Goal: Task Accomplishment & Management: Use online tool/utility

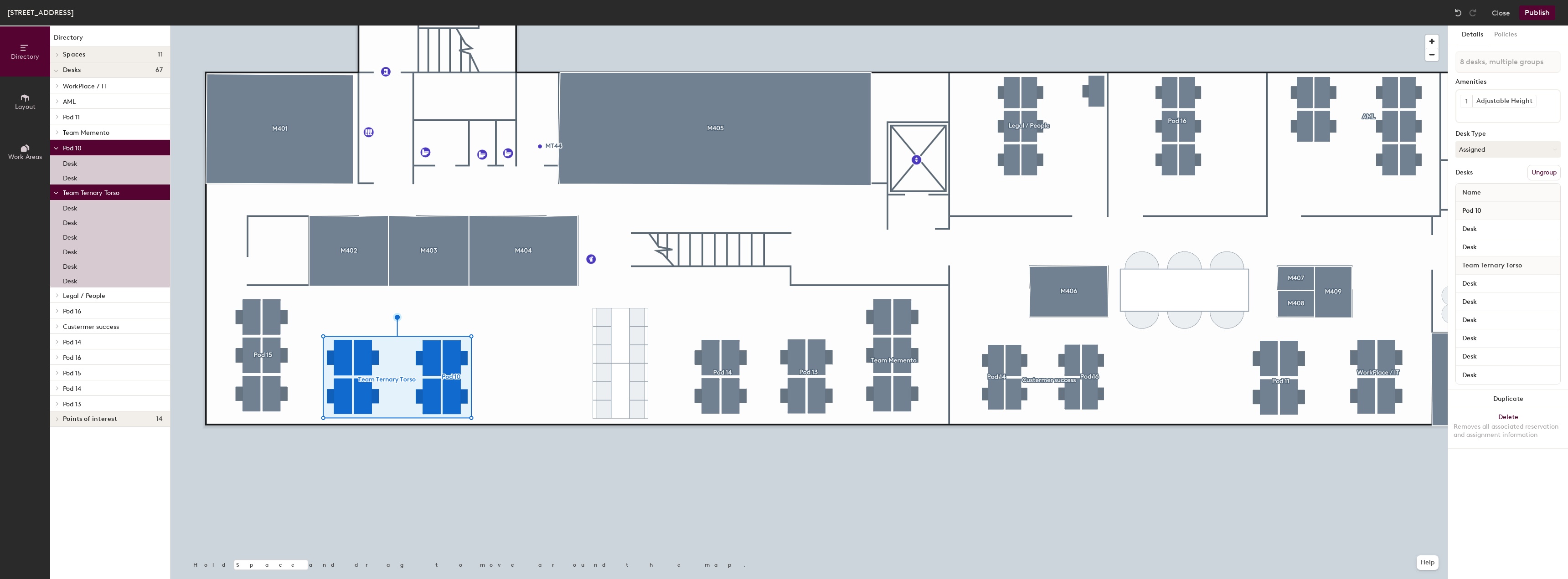
click at [22, 101] on icon at bounding box center [25, 98] width 10 height 10
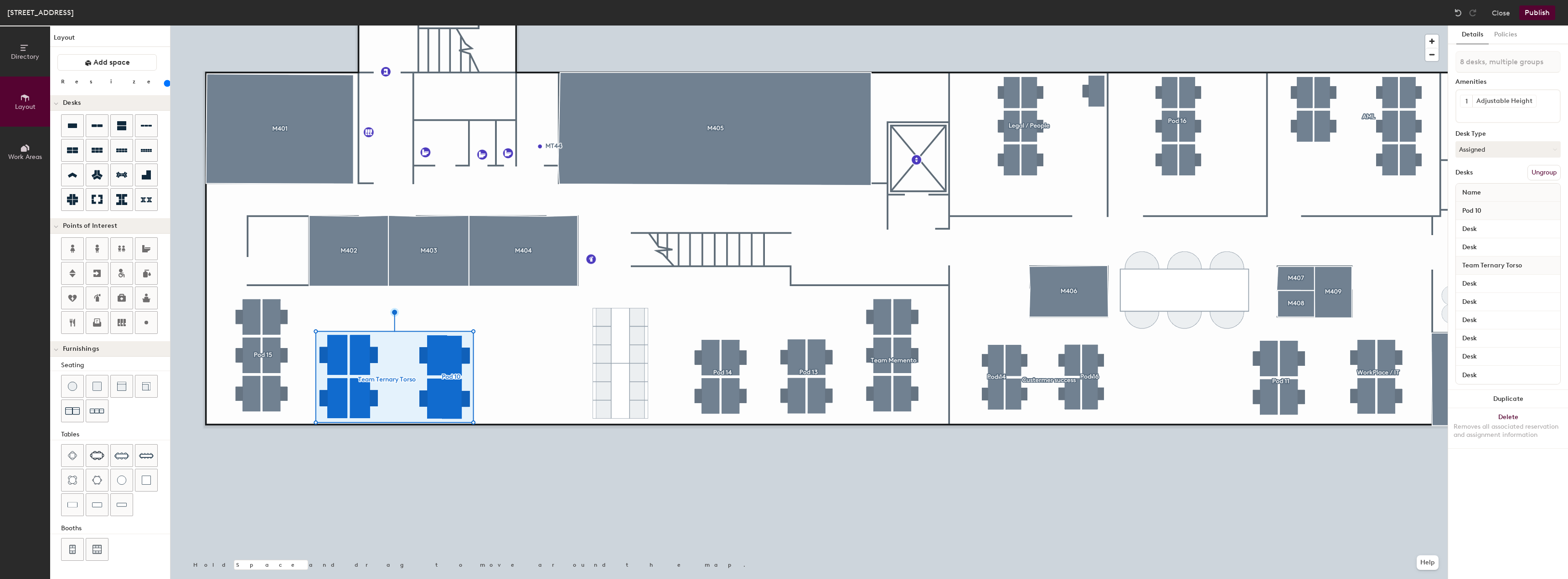
drag, startPoint x: 99, startPoint y: 81, endPoint x: 104, endPoint y: 83, distance: 5.4
click at [166, 83] on input "range" at bounding box center [166, 83] width 0 height 7
click at [480, 26] on div at bounding box center [809, 26] width 1277 height 0
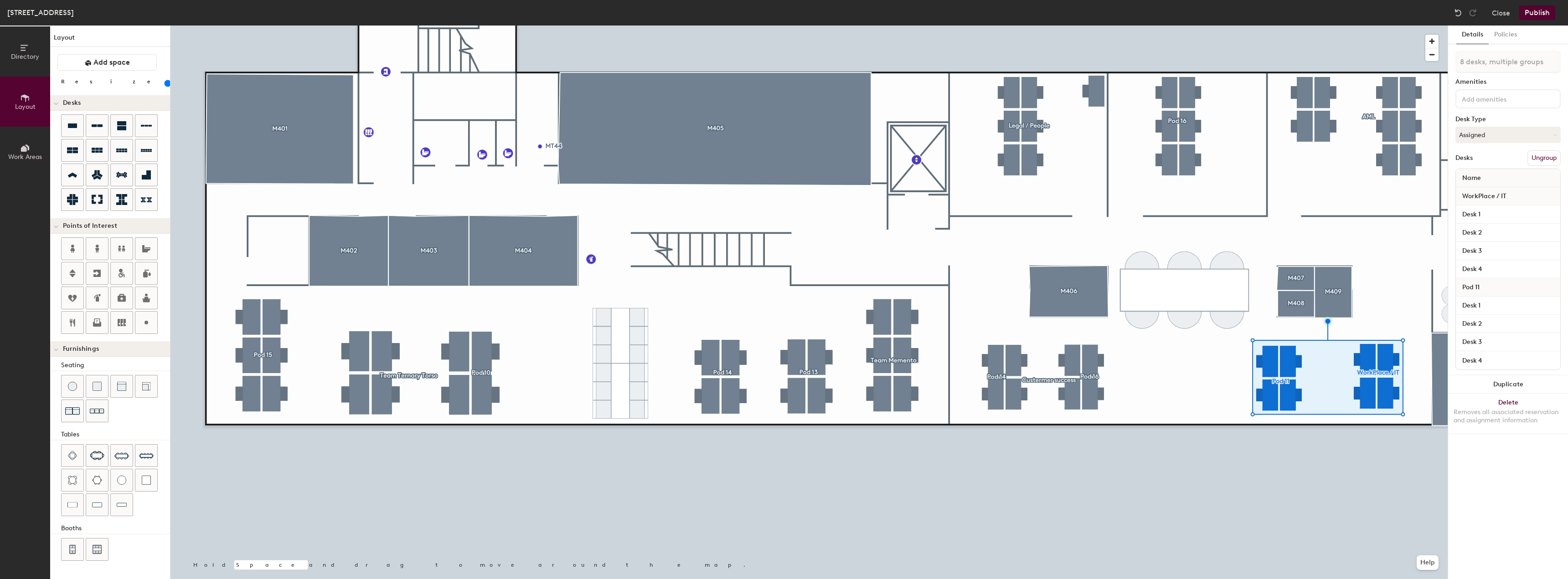
click at [166, 86] on input "range" at bounding box center [166, 83] width 0 height 7
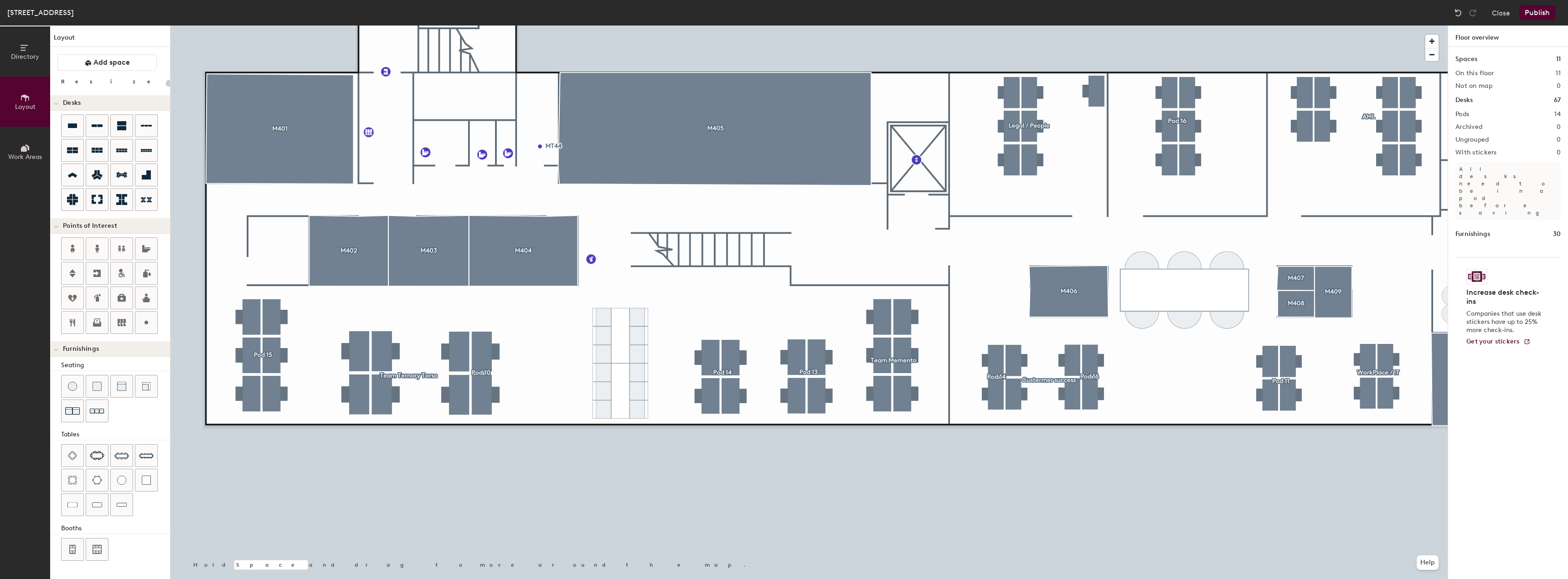
click at [1535, 16] on button "Publish" at bounding box center [1537, 13] width 36 height 15
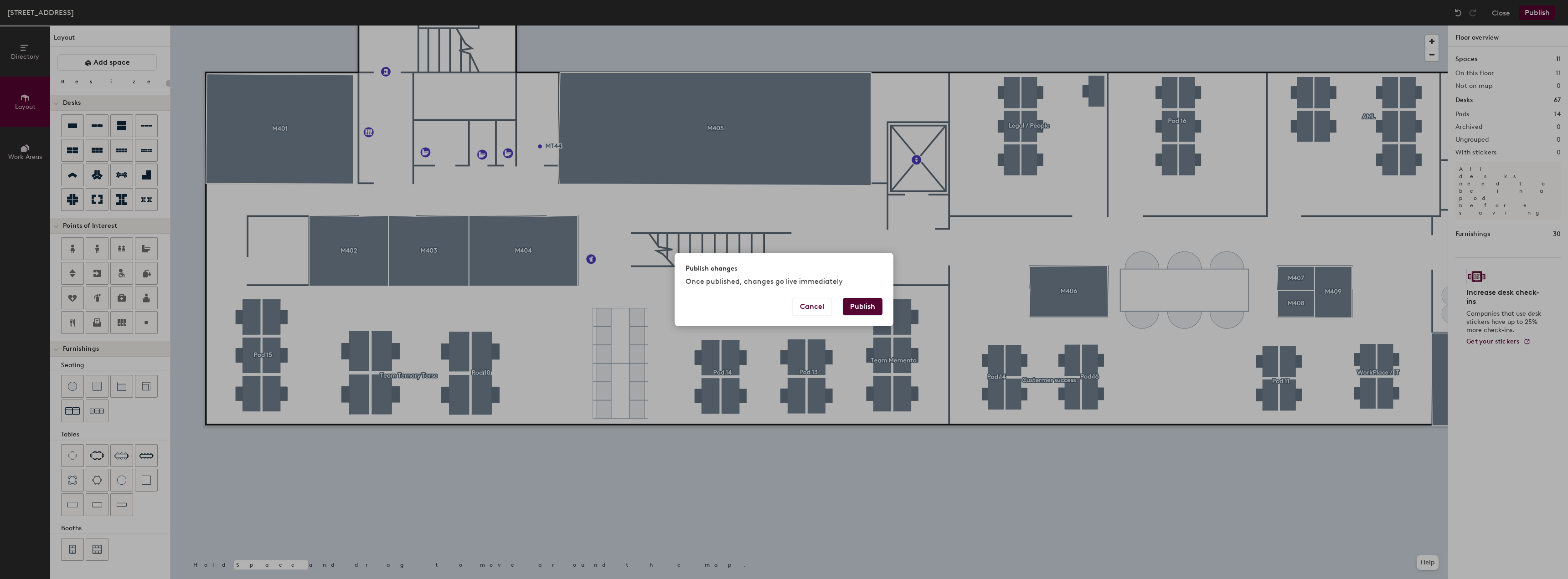
click at [863, 307] on button "Publish" at bounding box center [863, 307] width 40 height 17
type input "20"
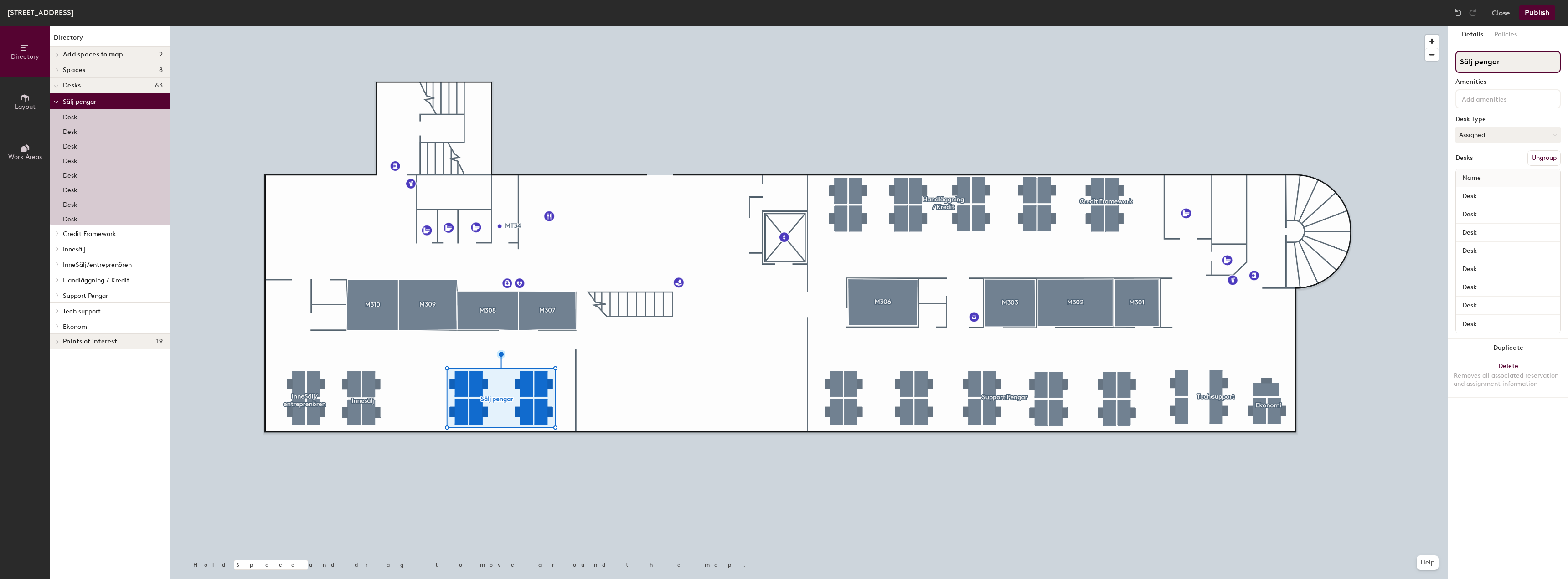
click at [1408, 68] on div "Directory Layout Work Areas Directory Add spaces to map 2 M307 M308 Spaces 8 M3…" at bounding box center [784, 302] width 1568 height 553
type input "Credit Framework"
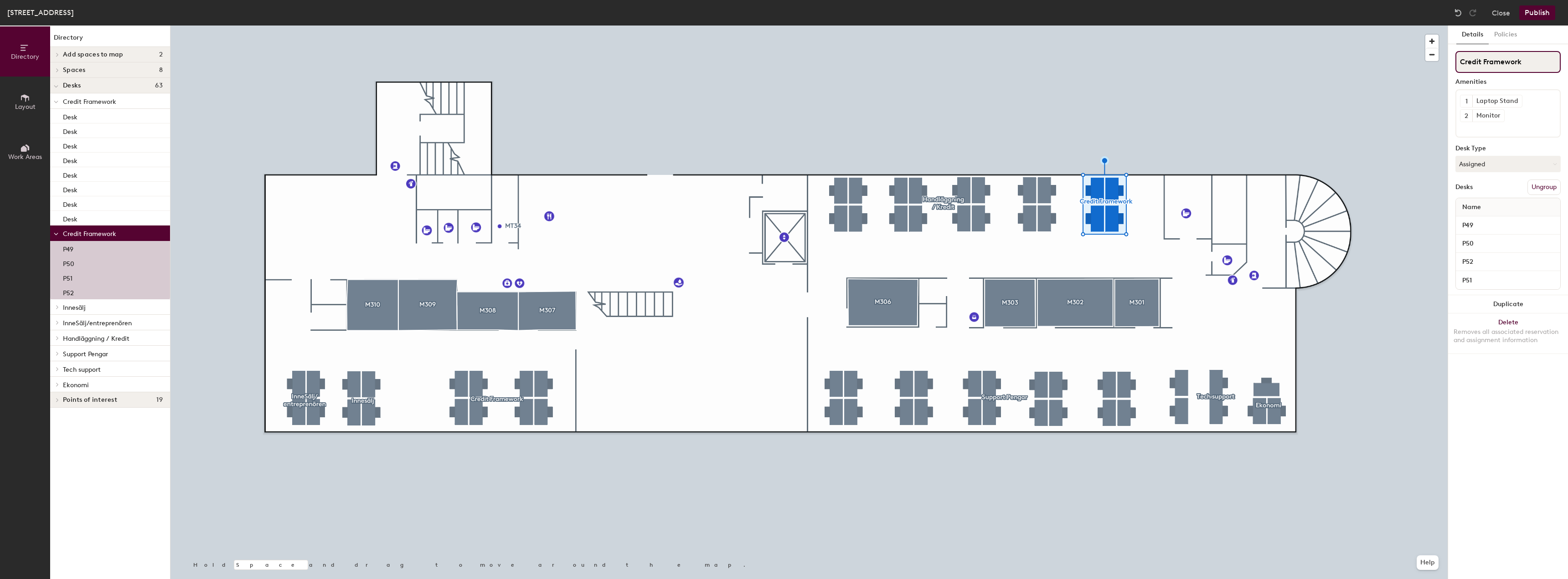
drag, startPoint x: 1527, startPoint y: 61, endPoint x: 1454, endPoint y: 61, distance: 73.0
click at [1454, 61] on div "Details Policies Credit Framework Amenities 1 Laptop Stand 2 Monitor Desk Type …" at bounding box center [1508, 302] width 120 height 553
type input "AML"
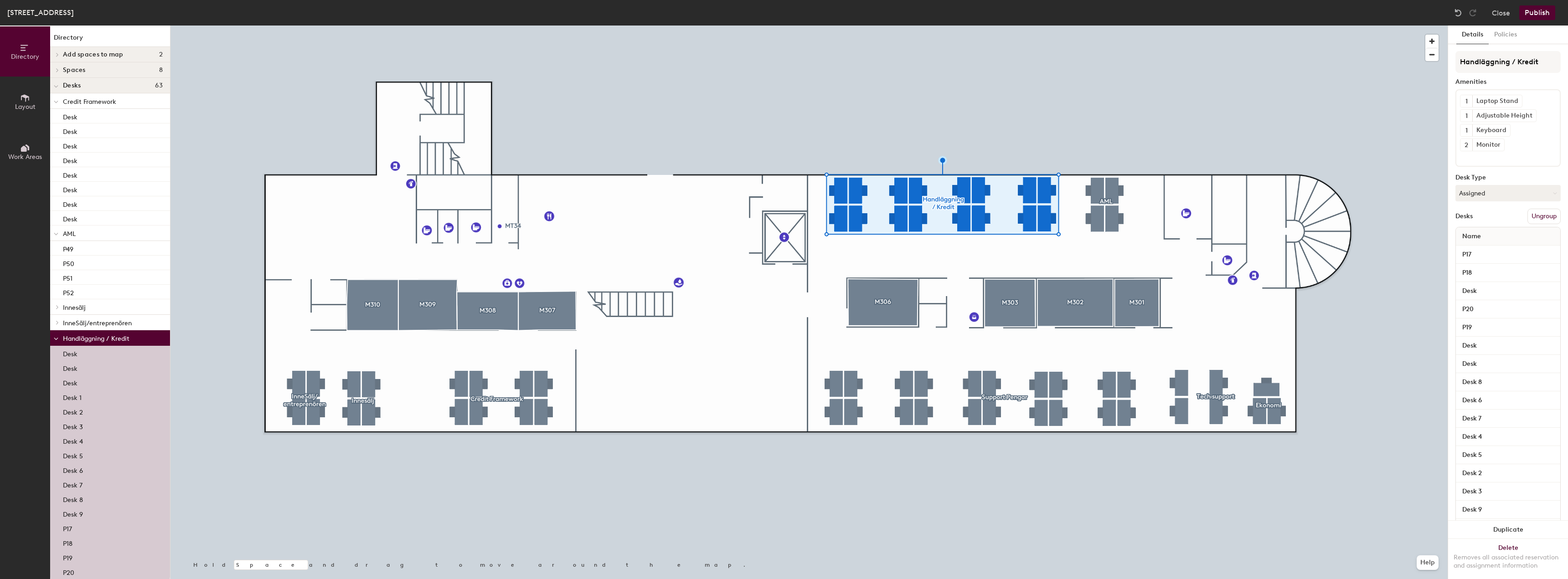
click at [1146, 26] on div at bounding box center [809, 26] width 1277 height 0
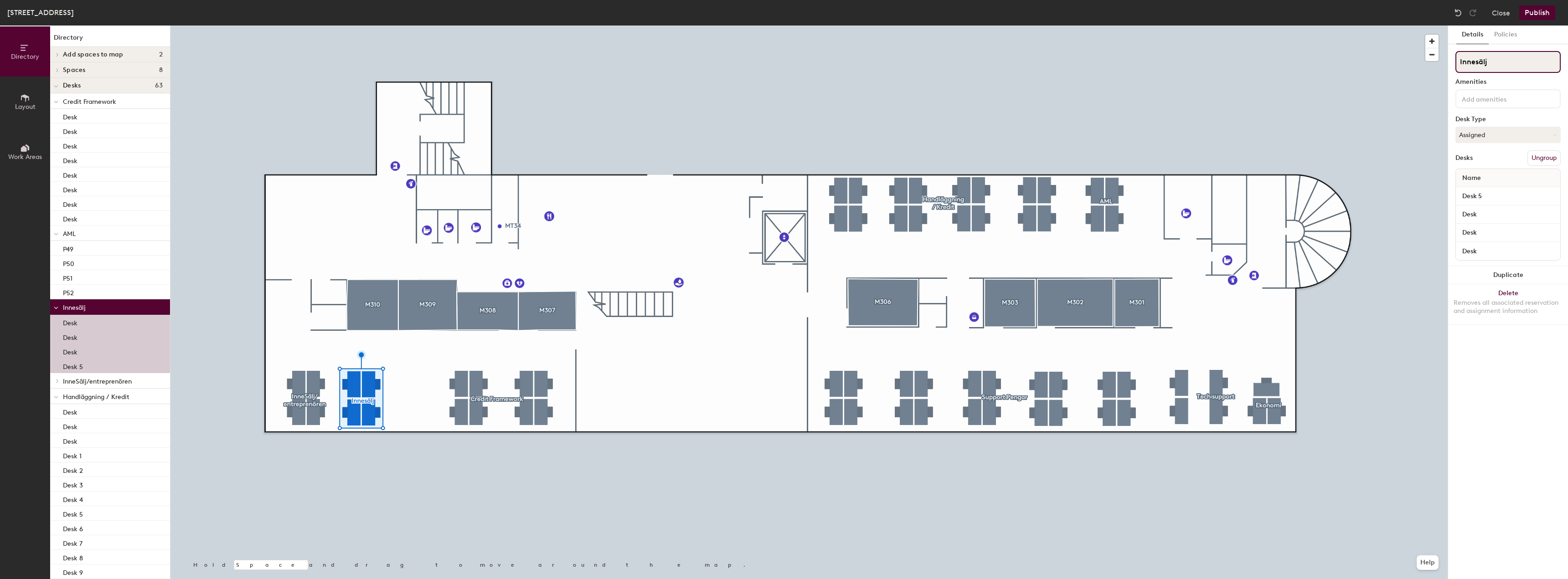
click at [1432, 69] on div "Directory Layout Work Areas Directory Add spaces to map 2 M307 M308 Spaces 8 M3…" at bounding box center [784, 302] width 1568 height 553
click at [1398, 26] on div at bounding box center [809, 26] width 1277 height 0
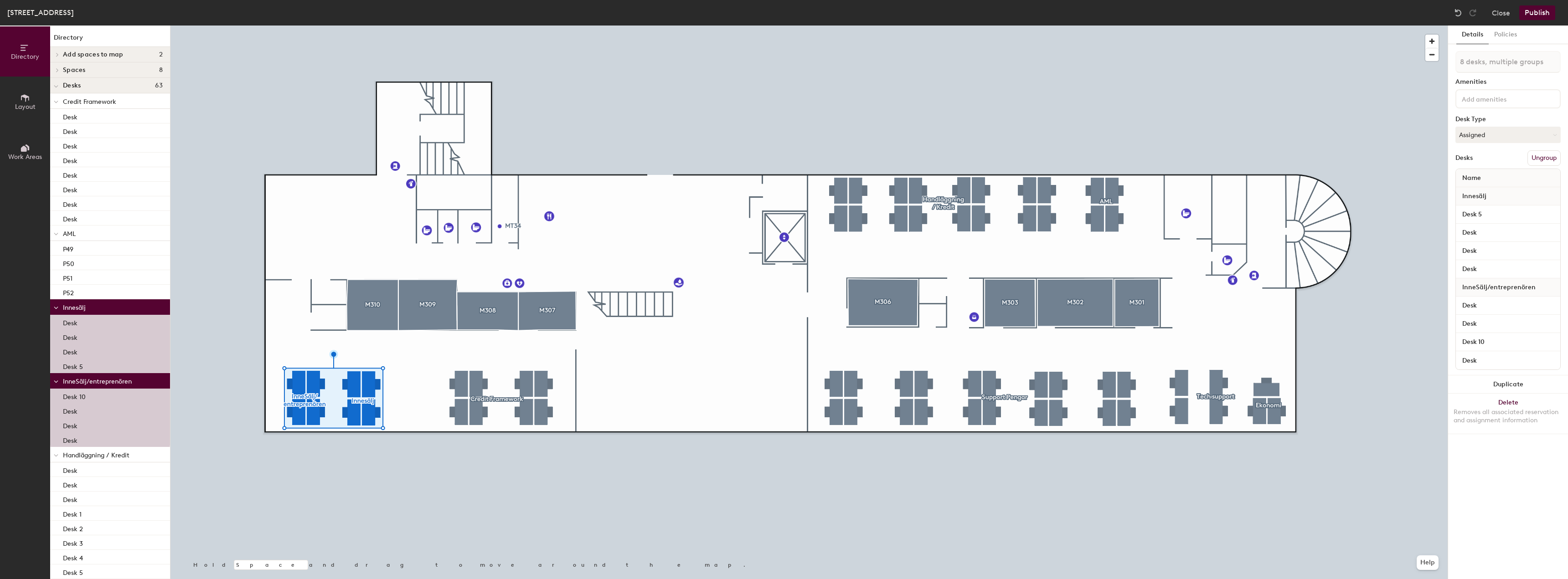
click at [1545, 161] on button "Ungroup" at bounding box center [1544, 158] width 33 height 15
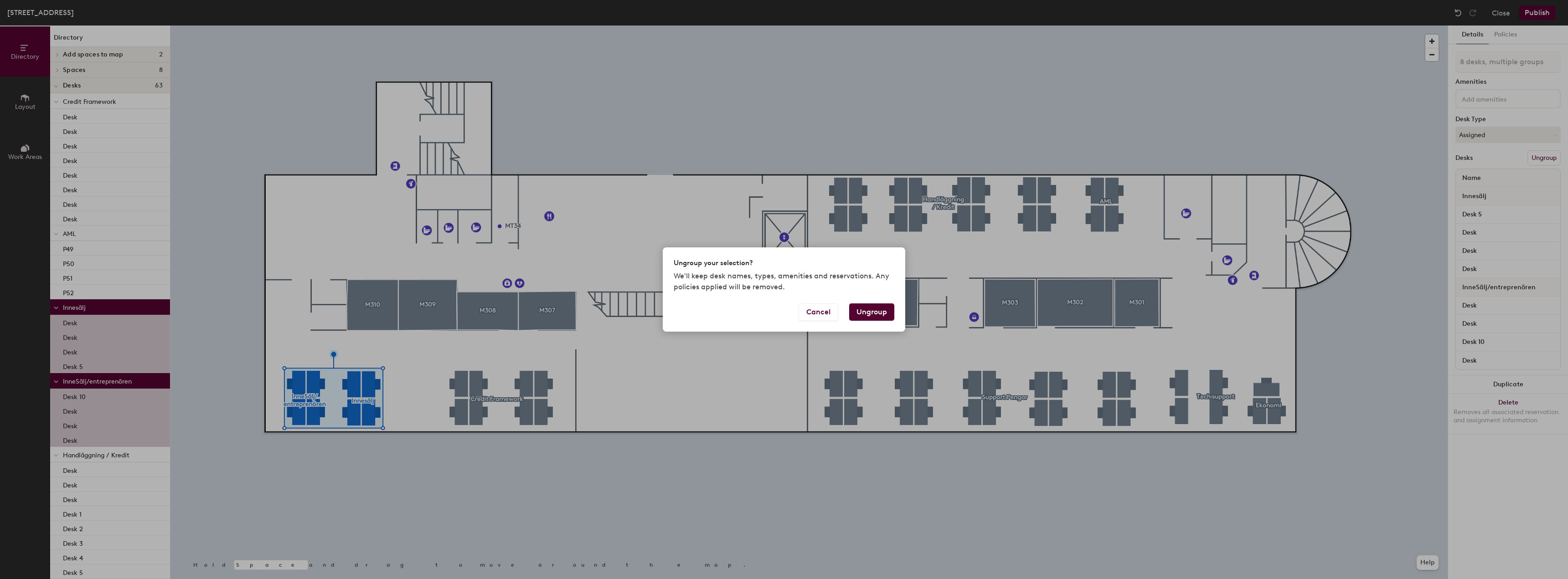
click at [877, 317] on button "Ungroup" at bounding box center [872, 312] width 45 height 17
type input "8 desks"
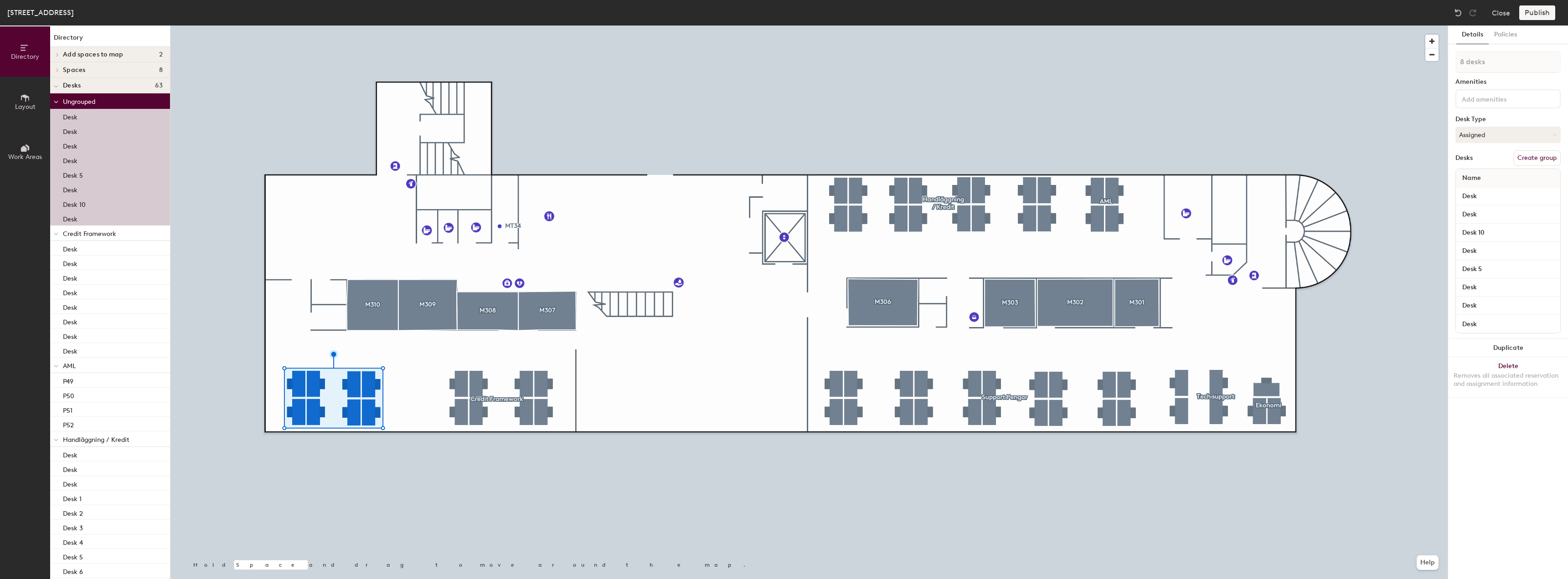
click at [1529, 161] on button "Create group" at bounding box center [1537, 158] width 47 height 15
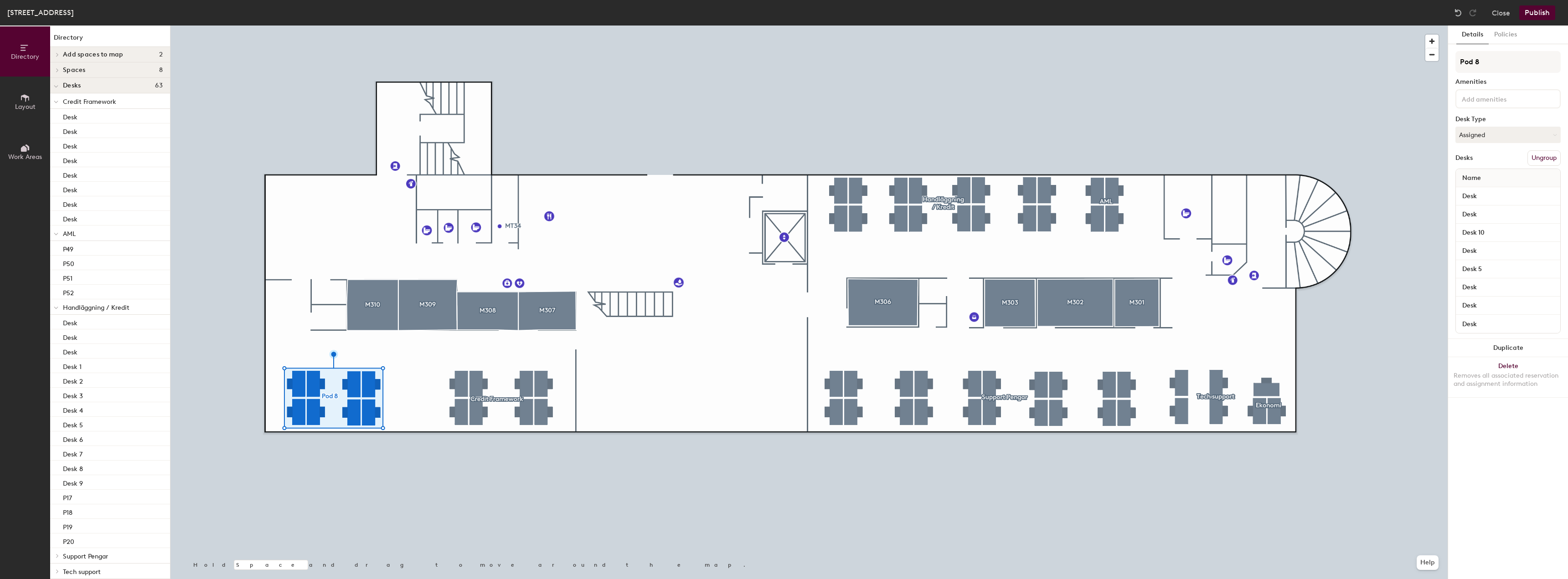
click at [1358, 71] on div "Directory Layout Work Areas Directory Add spaces to map 2 M307 M308 Spaces 8 M3…" at bounding box center [784, 302] width 1568 height 553
type input "Sälj Pengar"
click at [1330, 26] on div at bounding box center [809, 26] width 1277 height 0
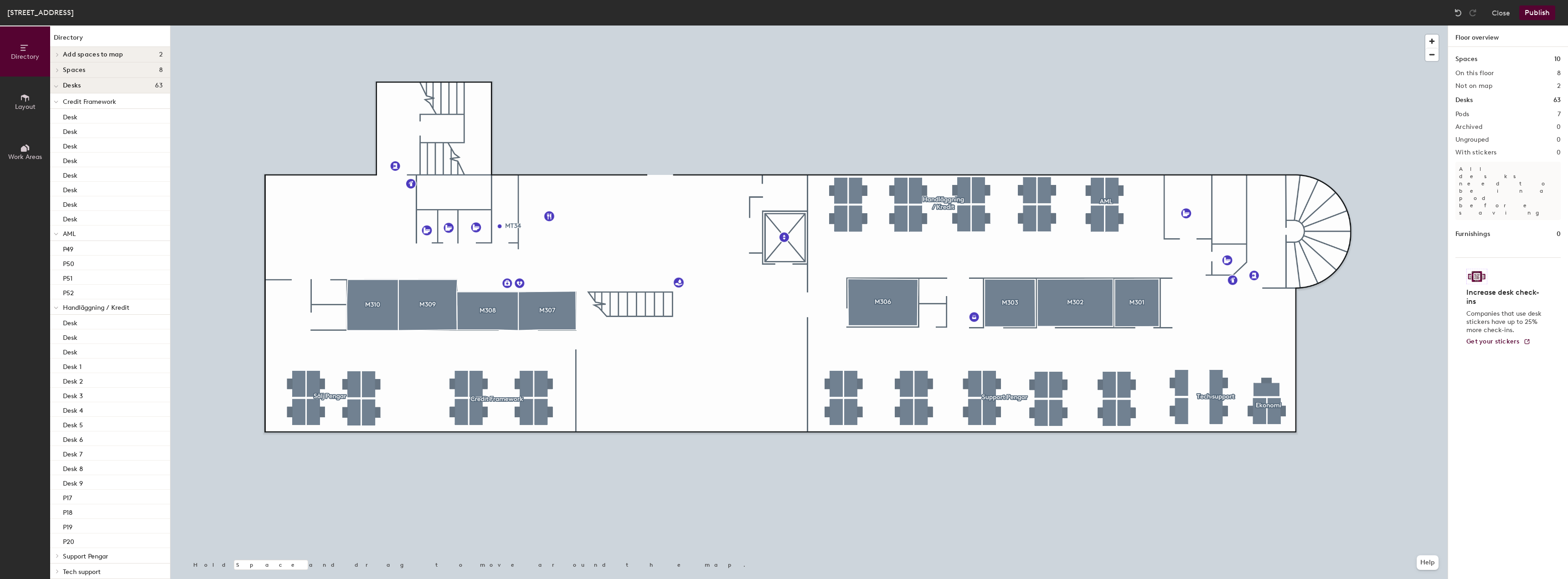
click at [1538, 12] on button "Publish" at bounding box center [1537, 13] width 36 height 15
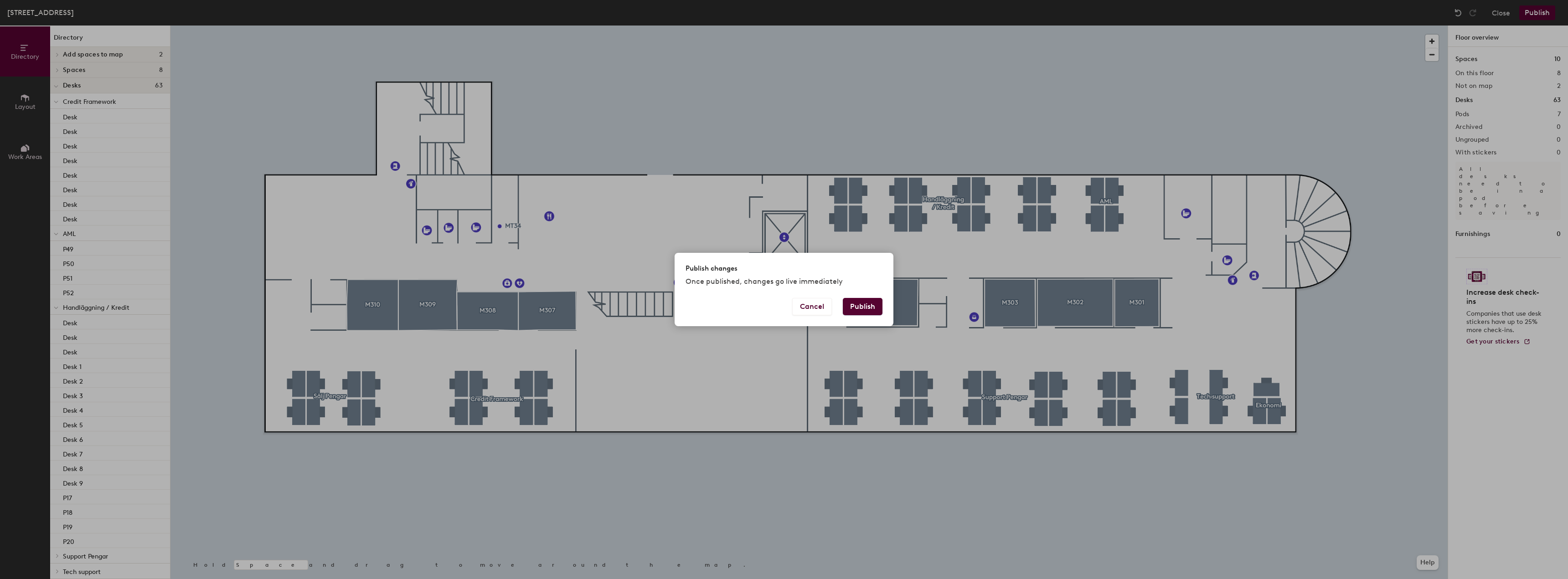
click at [863, 311] on button "Publish" at bounding box center [863, 307] width 40 height 17
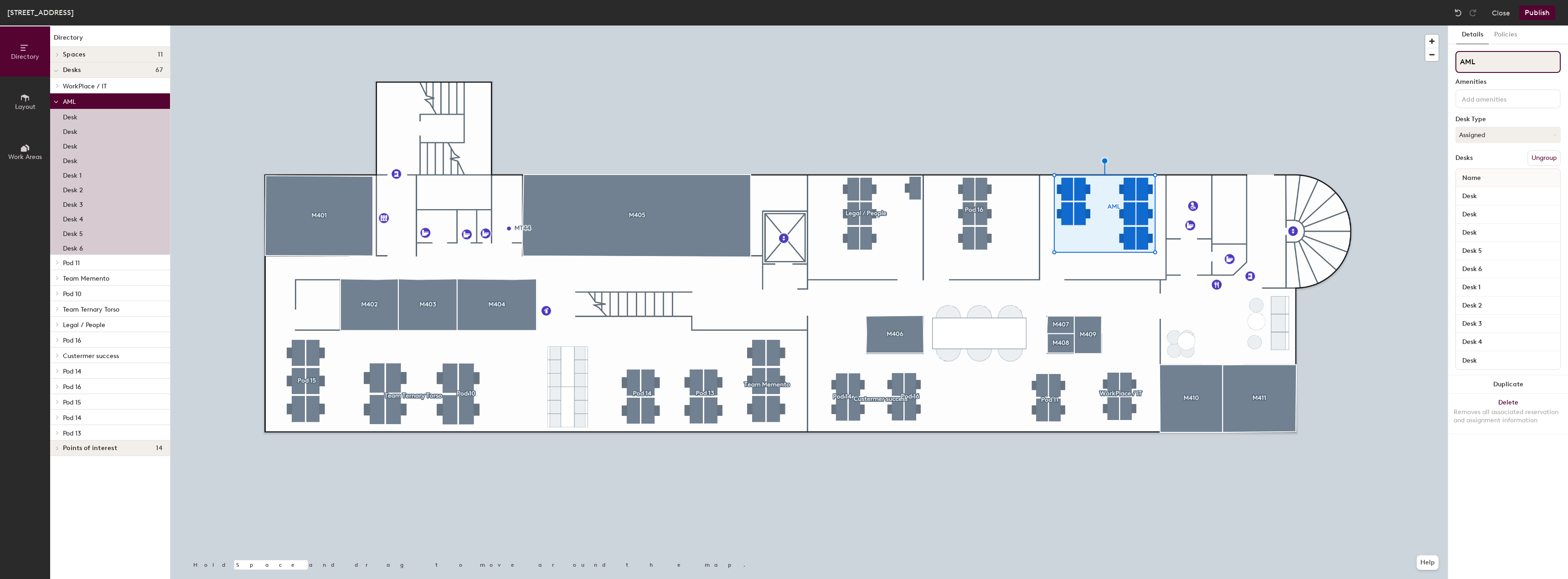
click at [1445, 71] on div "Directory Layout Work Areas Directory Spaces 11 M401 M402 M403 M404 M405 M406 M…" at bounding box center [784, 302] width 1568 height 553
type input "InneSälj"
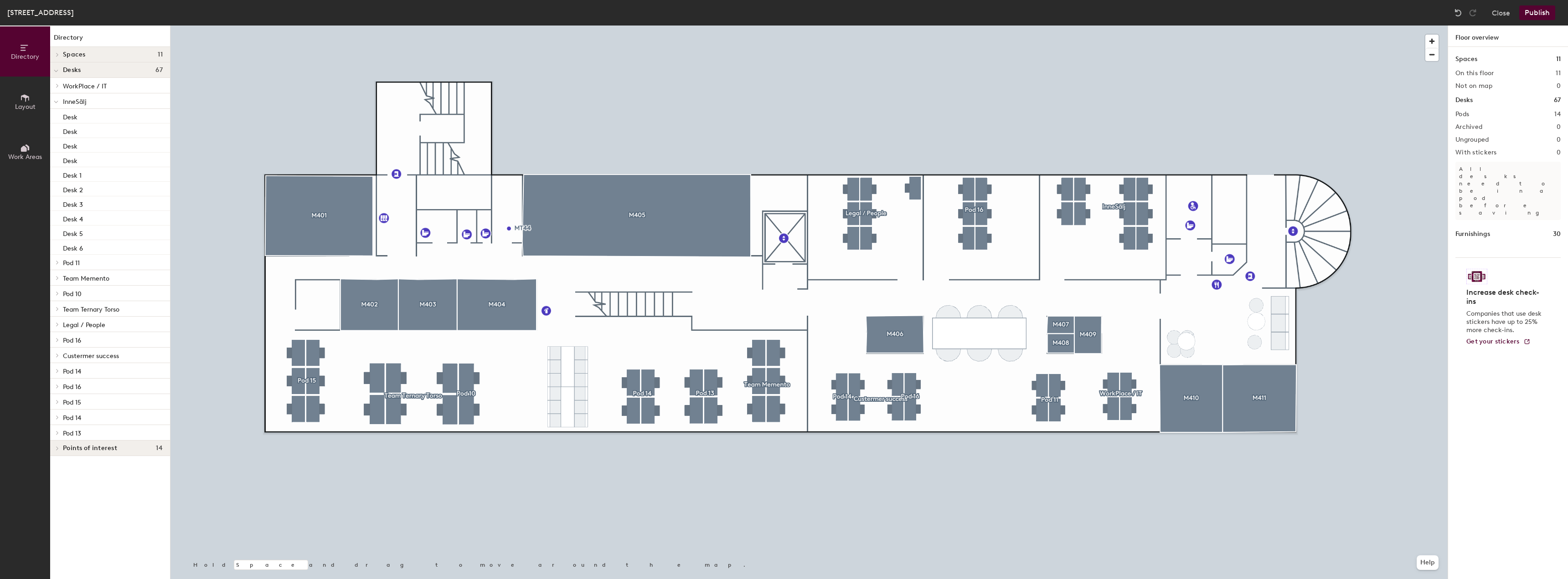
click at [1543, 12] on button "Publish" at bounding box center [1537, 13] width 36 height 15
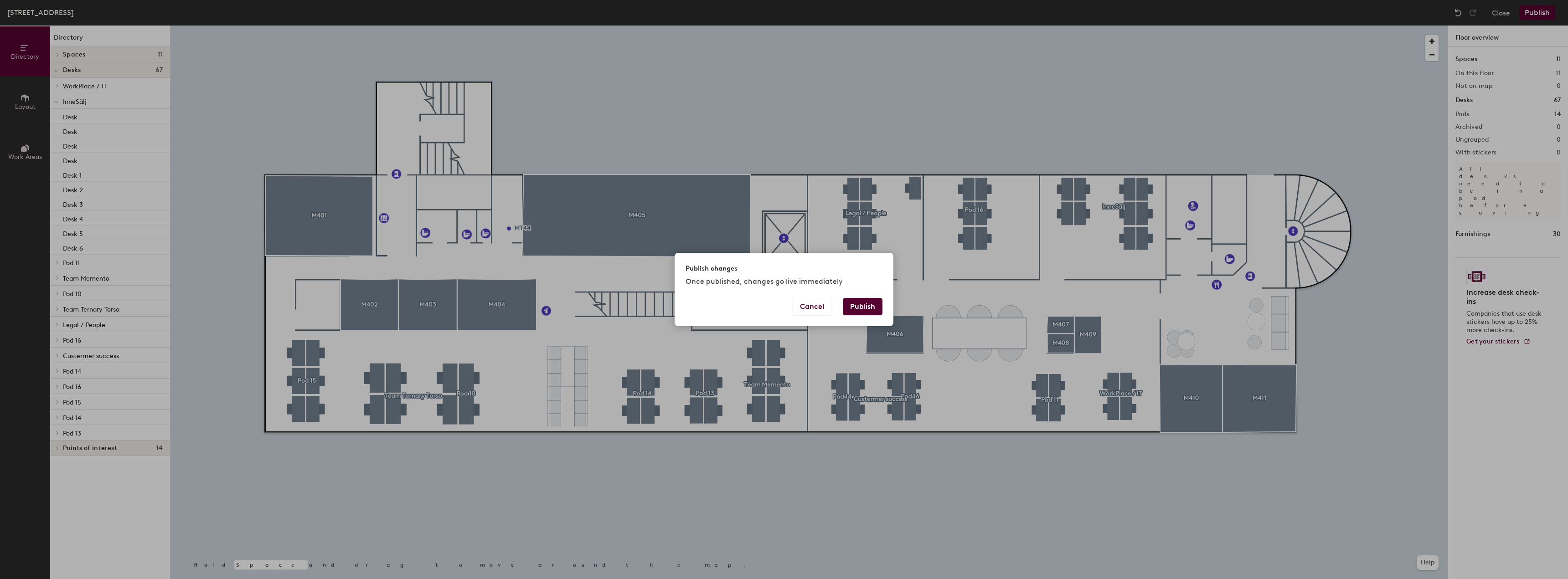
click at [869, 307] on button "Publish" at bounding box center [863, 307] width 40 height 17
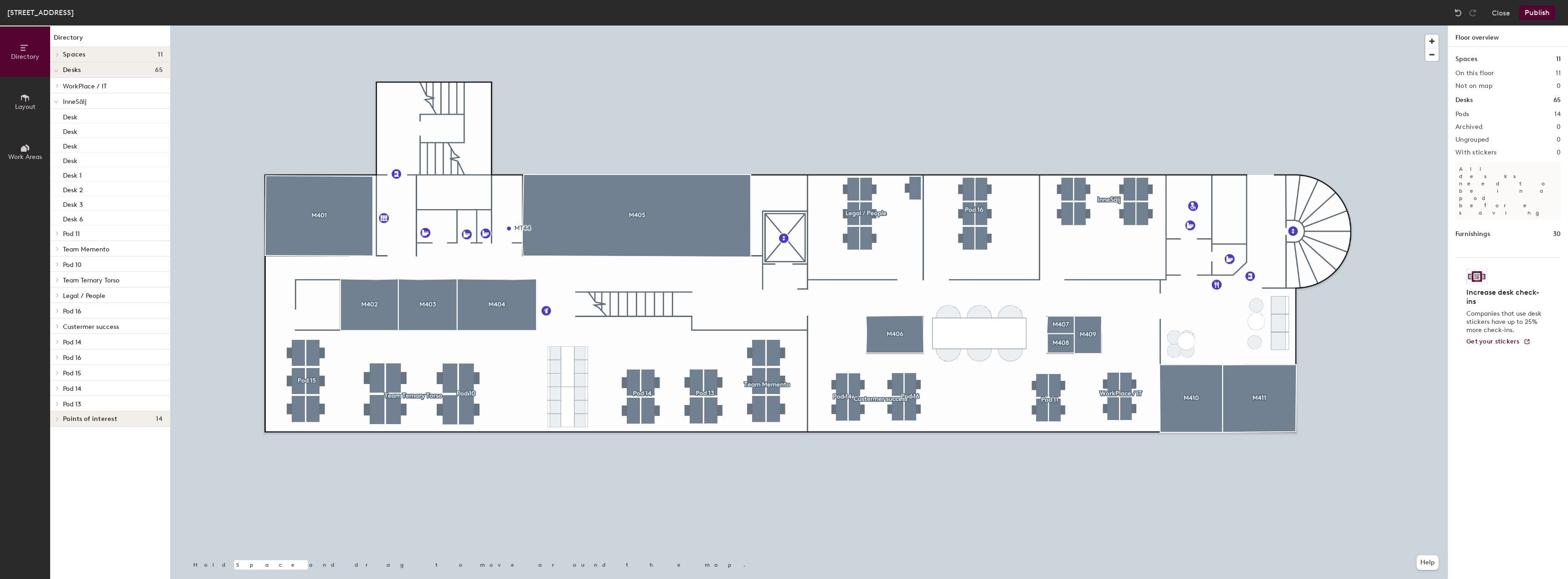
click at [1537, 10] on button "Publish" at bounding box center [1537, 13] width 36 height 15
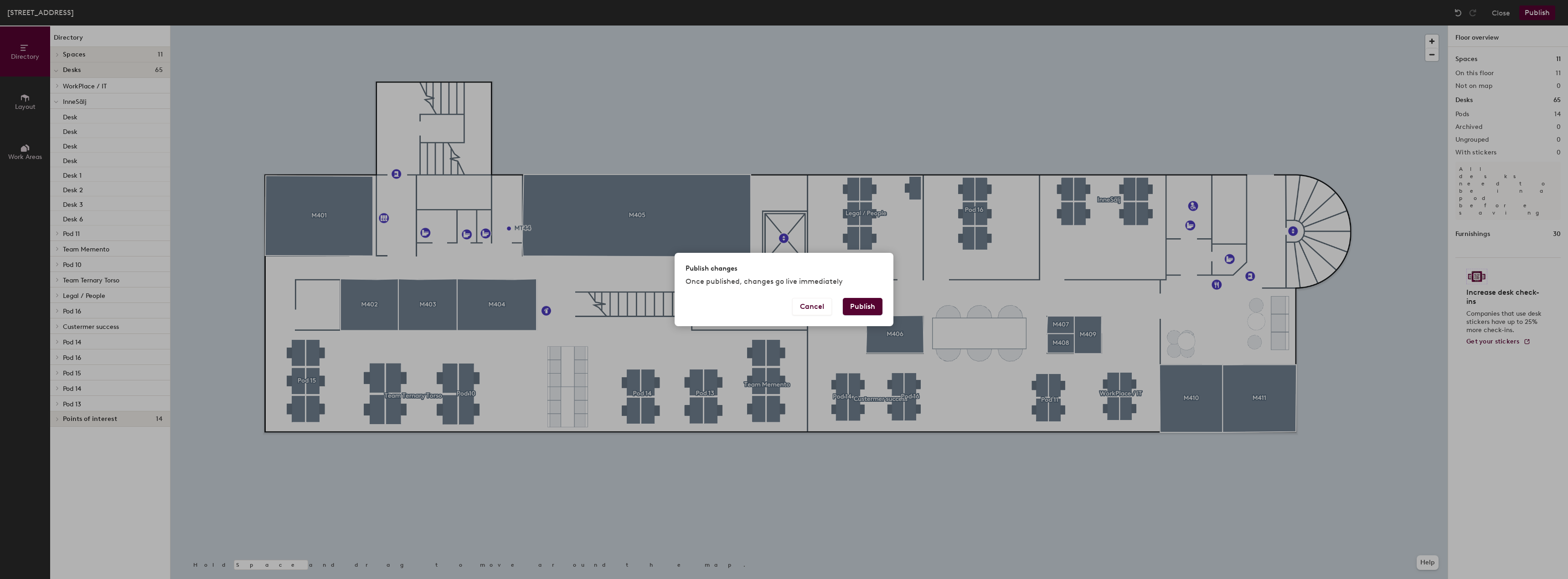
click at [861, 303] on button "Publish" at bounding box center [863, 307] width 40 height 17
